Goal: Task Accomplishment & Management: Manage account settings

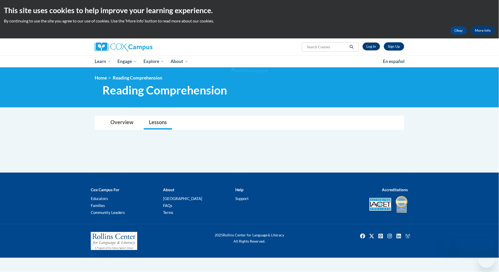
click at [376, 48] on link "Log In" at bounding box center [371, 46] width 18 height 8
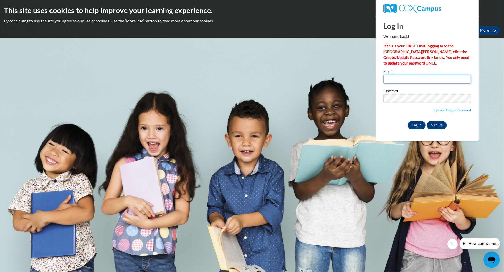
type input "martinezk@uwstout.edu"
click at [417, 125] on input "Log In" at bounding box center [417, 125] width 18 height 8
drag, startPoint x: 417, startPoint y: 125, endPoint x: 416, endPoint y: 122, distance: 3.0
click at [416, 122] on input "Log In" at bounding box center [417, 125] width 18 height 8
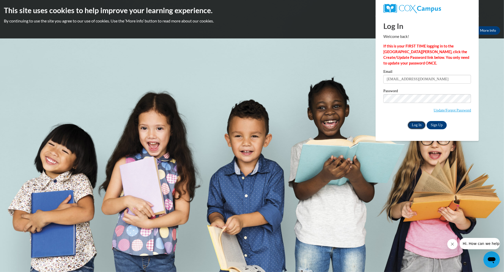
click at [416, 122] on input "Log In" at bounding box center [417, 125] width 18 height 8
